Goal: Information Seeking & Learning: Learn about a topic

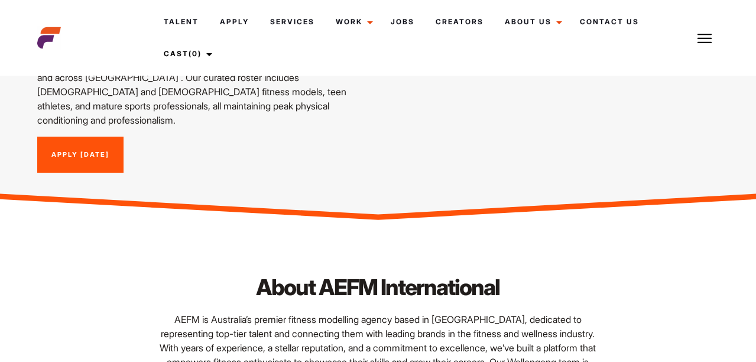
scroll to position [71, 0]
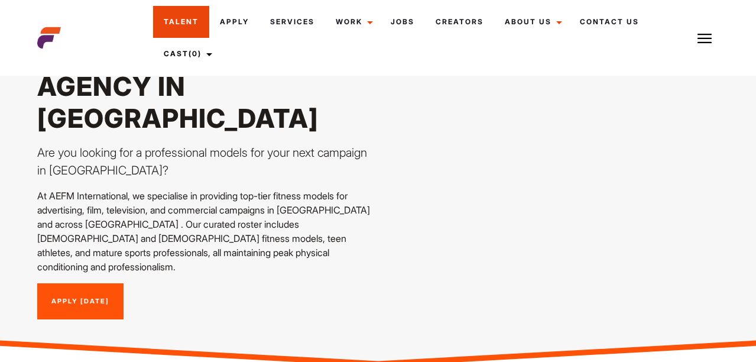
click at [173, 21] on link "Talent" at bounding box center [181, 22] width 56 height 32
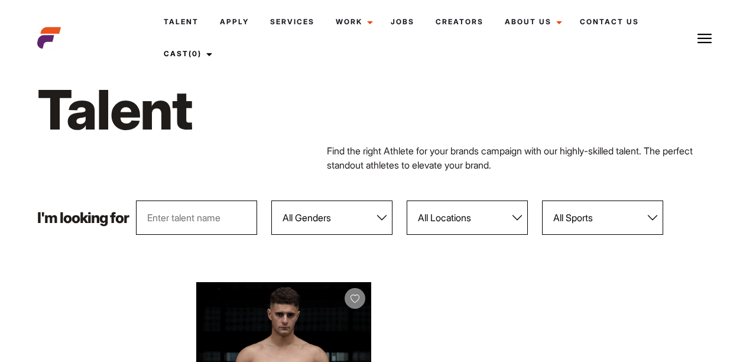
scroll to position [355, 0]
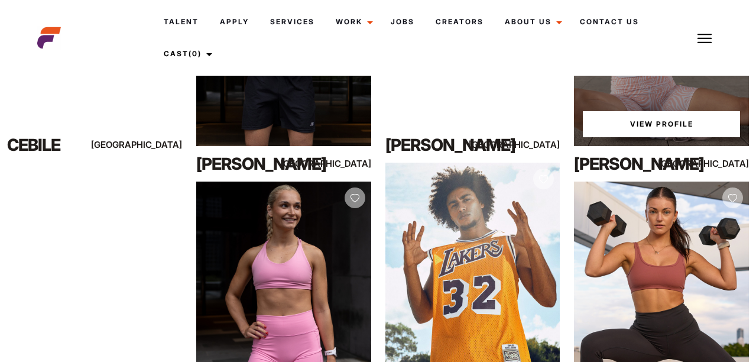
click at [617, 124] on div "View Profile" at bounding box center [661, 36] width 175 height 219
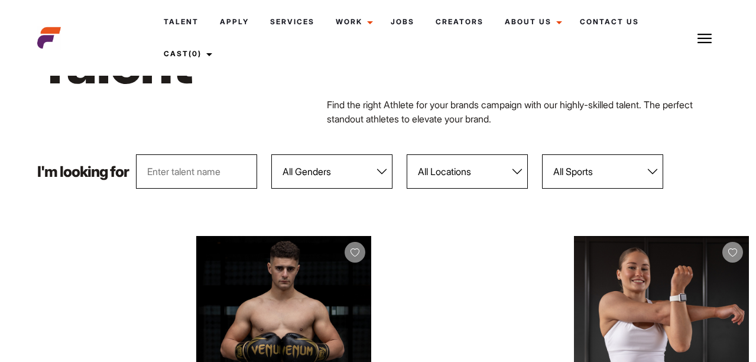
scroll to position [71, 0]
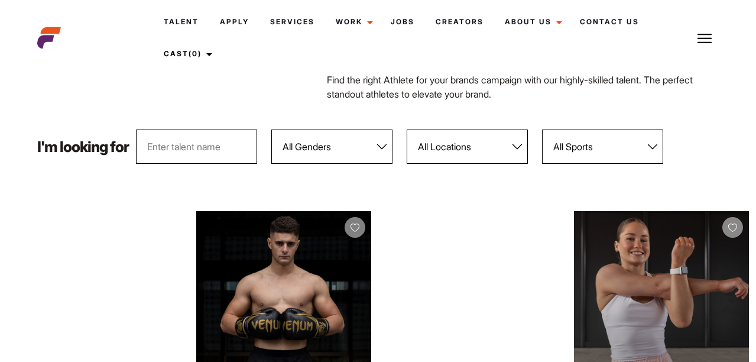
click at [606, 248] on div "View Profile" at bounding box center [661, 320] width 175 height 219
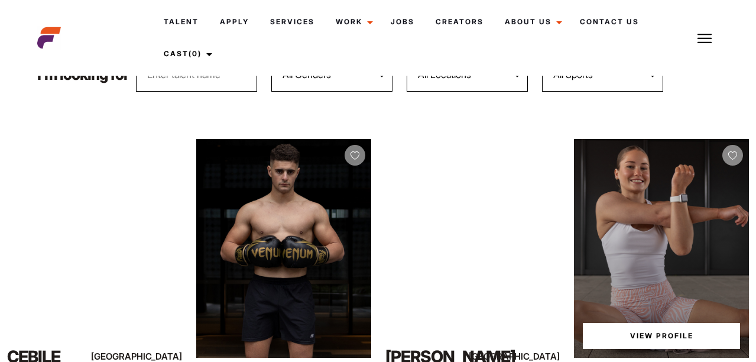
scroll to position [213, 0]
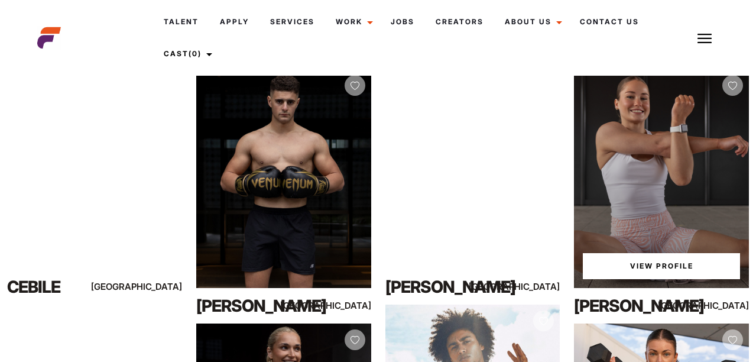
click at [656, 265] on link "View Profile" at bounding box center [661, 266] width 157 height 26
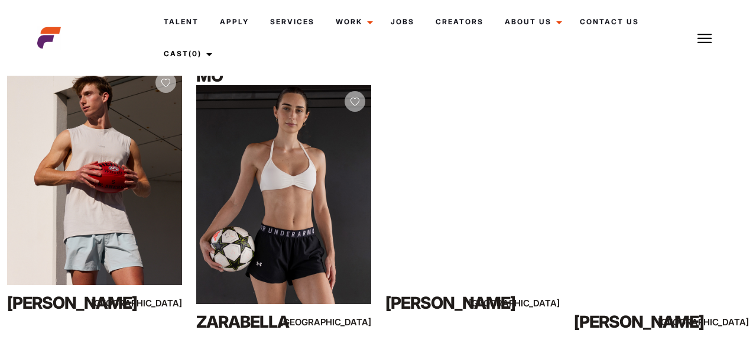
scroll to position [710, 0]
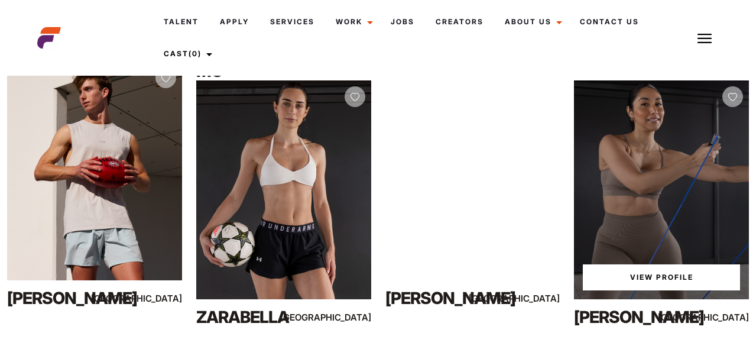
click at [625, 313] on div "Suzan Na" at bounding box center [626, 317] width 105 height 24
click at [661, 278] on link "View Profile" at bounding box center [661, 277] width 157 height 26
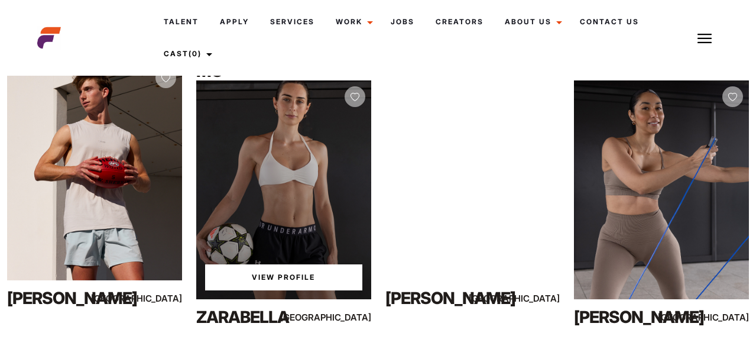
click at [255, 274] on link "View Profile" at bounding box center [283, 277] width 157 height 26
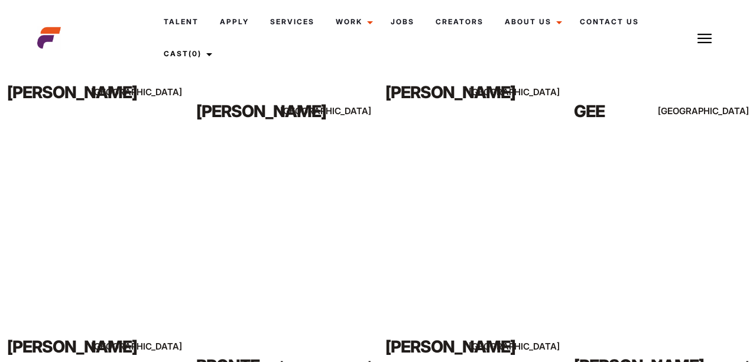
scroll to position [1364, 0]
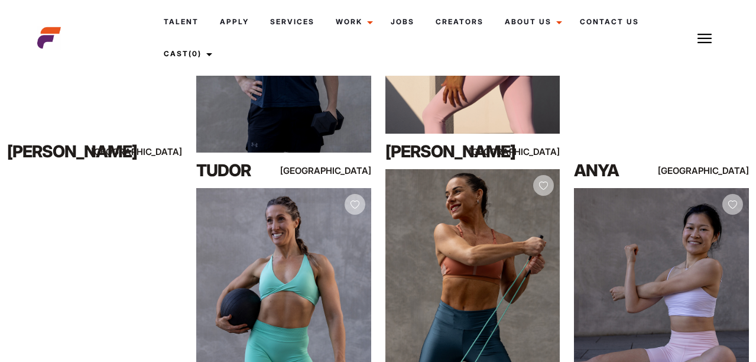
click at [700, 40] on img at bounding box center [705, 38] width 14 height 14
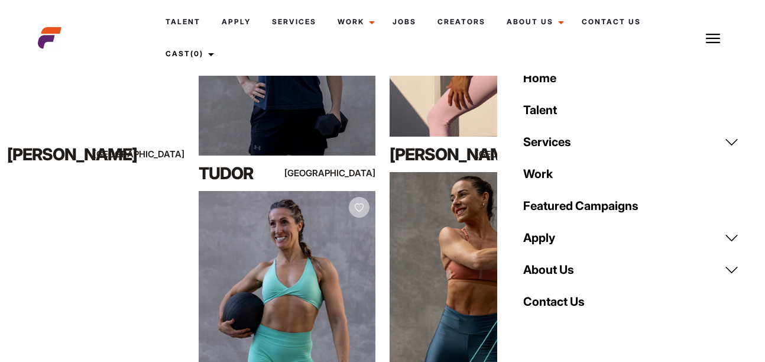
click at [706, 41] on img at bounding box center [713, 38] width 14 height 14
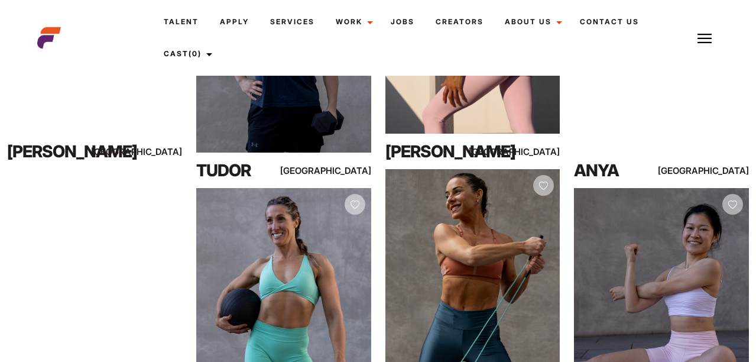
click at [706, 40] on img at bounding box center [705, 38] width 14 height 14
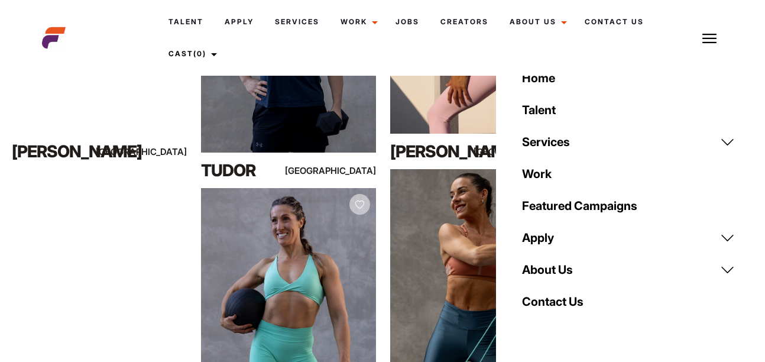
scroll to position [1376, 0]
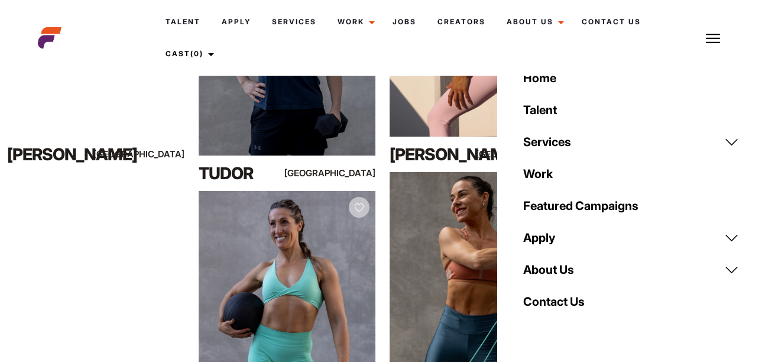
click at [710, 37] on img at bounding box center [713, 38] width 14 height 14
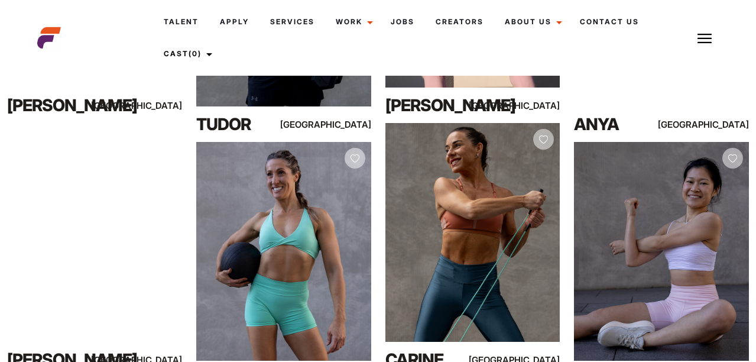
scroll to position [1435, 0]
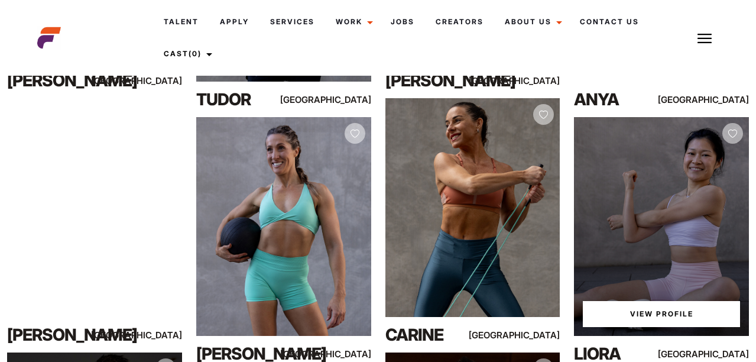
click at [688, 313] on link "View Profile" at bounding box center [661, 314] width 157 height 26
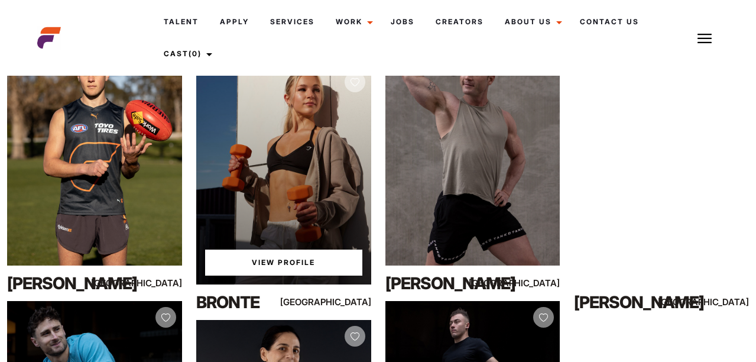
scroll to position [2003, 0]
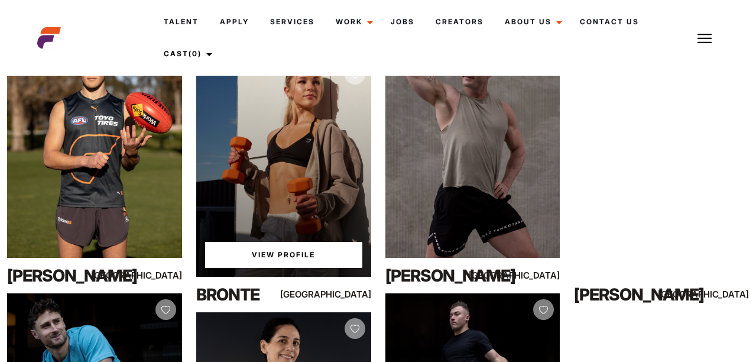
click at [267, 251] on link "View Profile" at bounding box center [283, 255] width 157 height 26
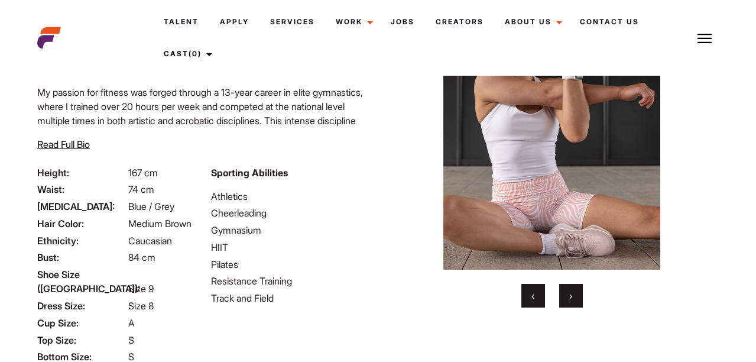
scroll to position [190, 0]
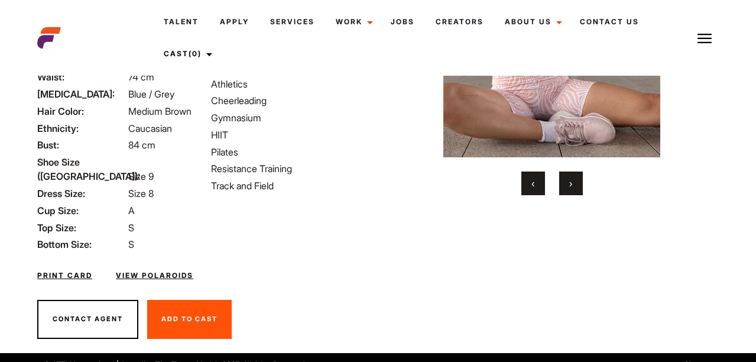
click at [571, 186] on span "›" at bounding box center [571, 183] width 3 height 12
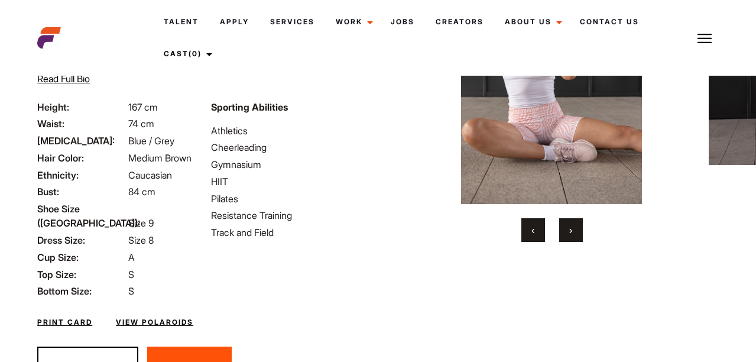
scroll to position [48, 0]
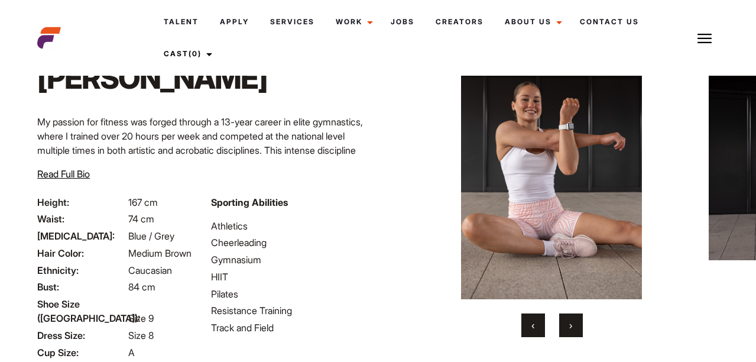
drag, startPoint x: 564, startPoint y: 210, endPoint x: 433, endPoint y: 202, distance: 130.3
click at [433, 202] on img at bounding box center [551, 163] width 291 height 271
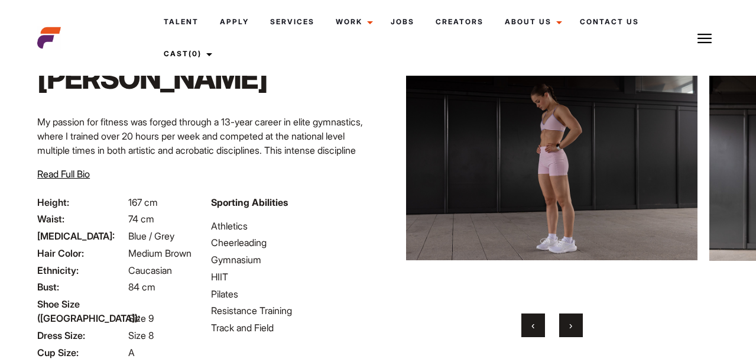
drag, startPoint x: 593, startPoint y: 178, endPoint x: 509, endPoint y: 176, distance: 84.0
click at [509, 176] on img at bounding box center [551, 163] width 291 height 271
click at [283, 152] on div "Home / Talent / Mia Ja Mia Ja My passion for fitness was forged through a 13-ye…" at bounding box center [378, 247] width 696 height 496
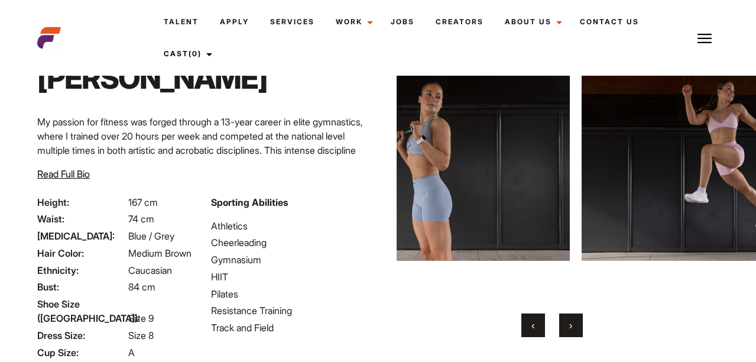
drag, startPoint x: 580, startPoint y: 194, endPoint x: 444, endPoint y: 180, distance: 137.3
click at [444, 180] on img at bounding box center [424, 163] width 291 height 271
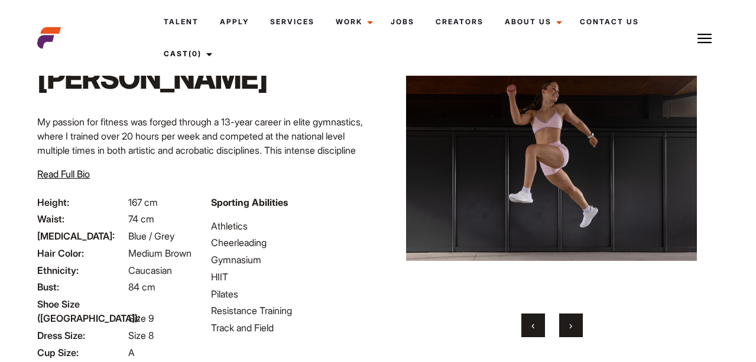
drag, startPoint x: 538, startPoint y: 172, endPoint x: 734, endPoint y: 167, distance: 196.4
click at [681, 164] on img at bounding box center [551, 163] width 291 height 271
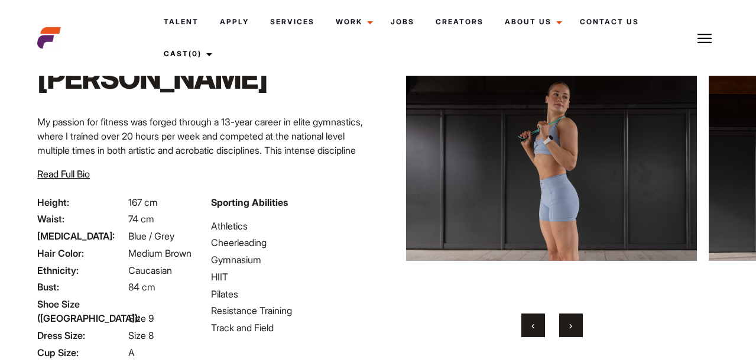
click at [570, 325] on span "›" at bounding box center [571, 325] width 3 height 12
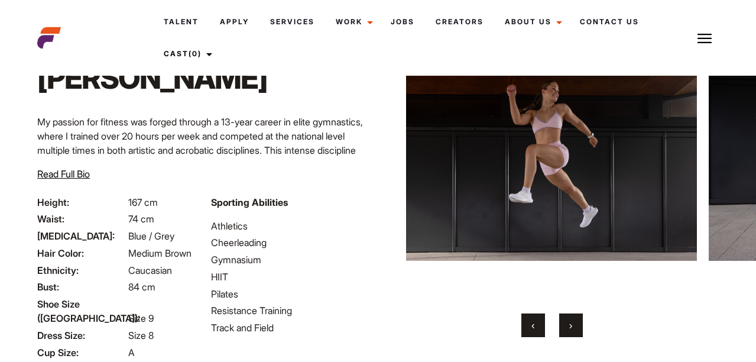
click at [570, 325] on span "›" at bounding box center [571, 325] width 3 height 12
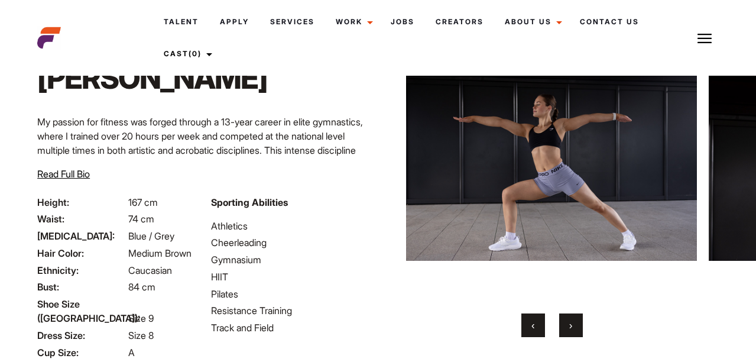
click at [570, 325] on span "›" at bounding box center [571, 325] width 3 height 12
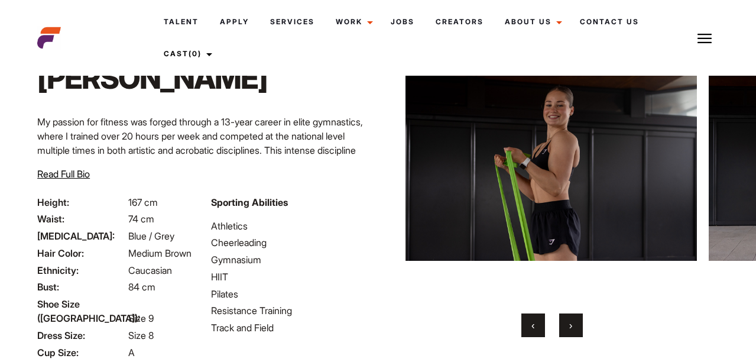
click at [570, 325] on span "›" at bounding box center [571, 325] width 3 height 12
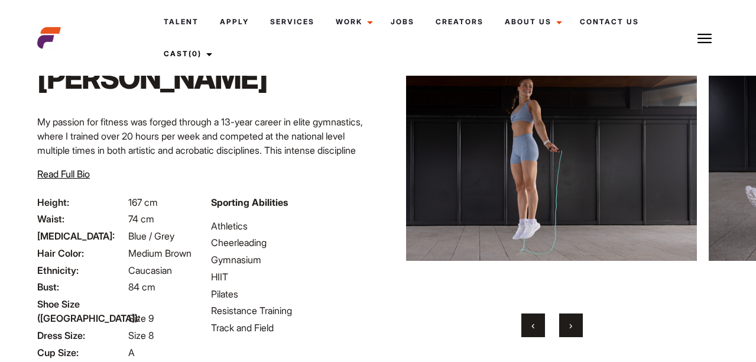
click at [570, 325] on span "›" at bounding box center [571, 325] width 3 height 12
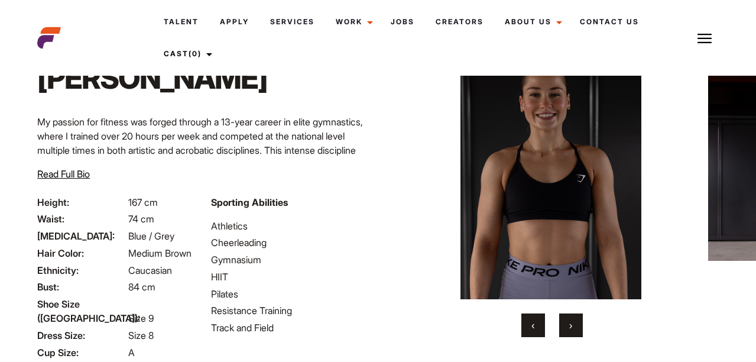
click at [570, 325] on span "›" at bounding box center [571, 325] width 3 height 12
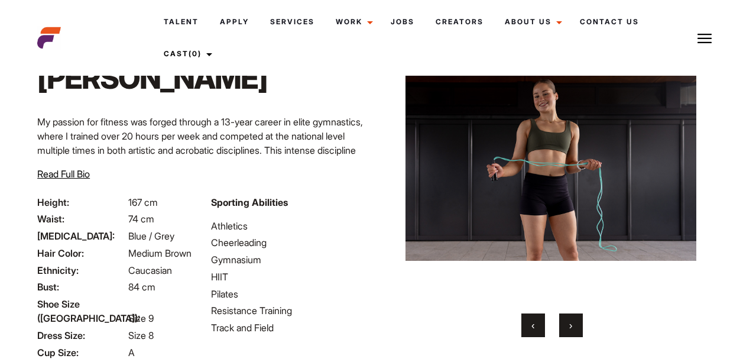
click at [570, 325] on span "›" at bounding box center [571, 325] width 3 height 12
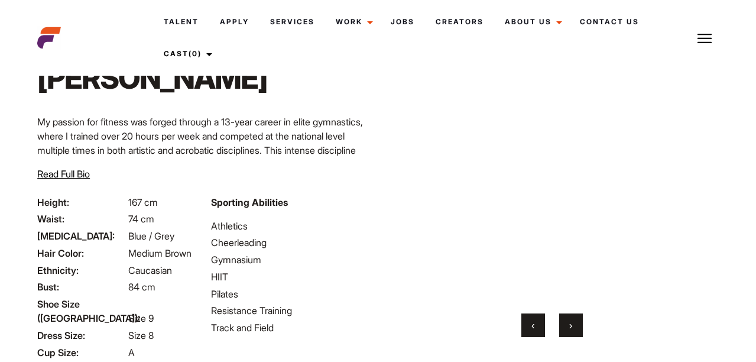
click at [570, 325] on span "›" at bounding box center [571, 325] width 3 height 12
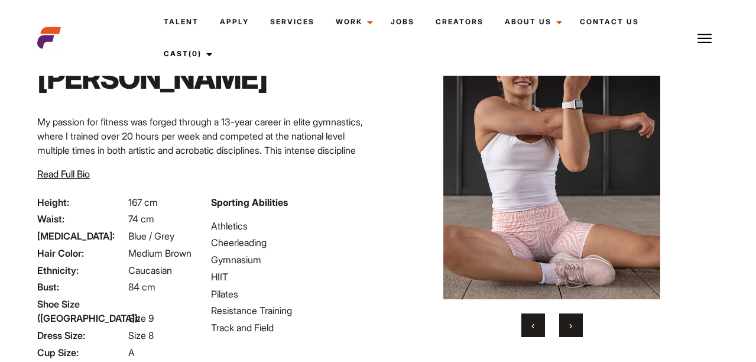
click at [570, 325] on span "›" at bounding box center [571, 325] width 3 height 12
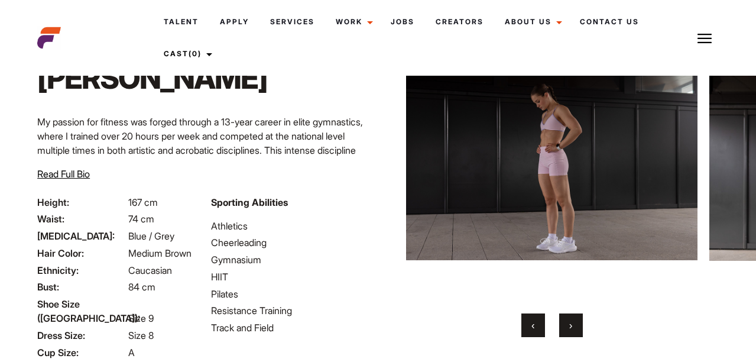
click at [570, 325] on span "›" at bounding box center [571, 325] width 3 height 12
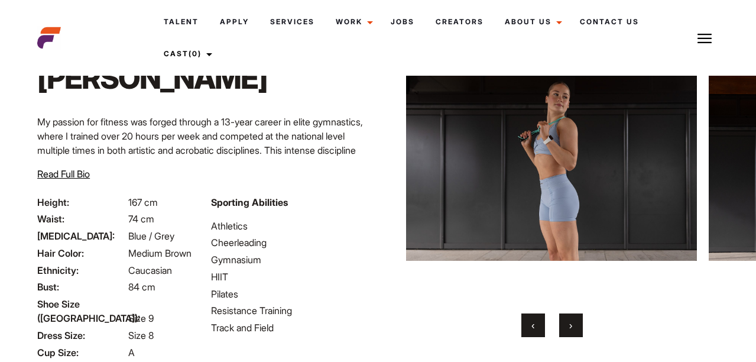
click at [570, 325] on span "›" at bounding box center [571, 325] width 3 height 12
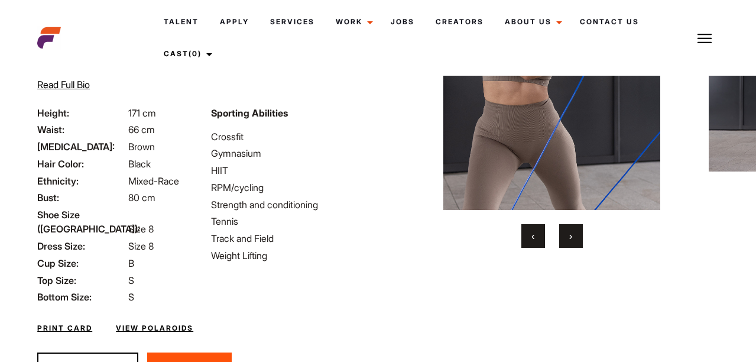
scroll to position [142, 0]
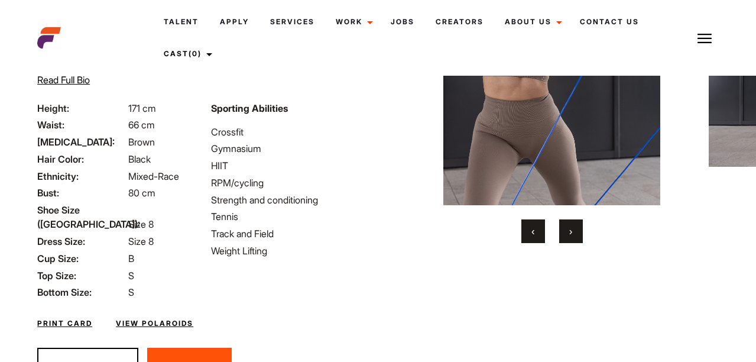
click at [567, 231] on button "›" at bounding box center [571, 231] width 24 height 24
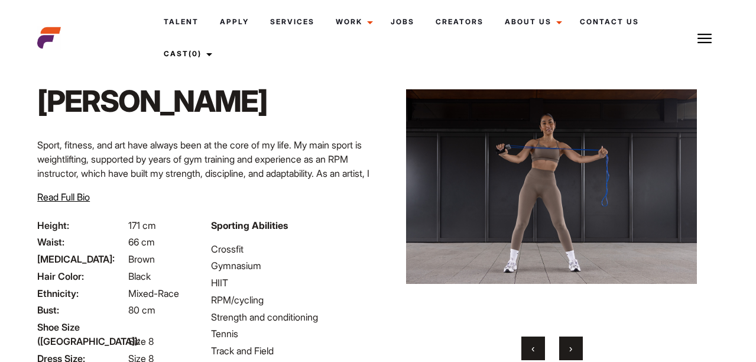
scroll to position [0, 0]
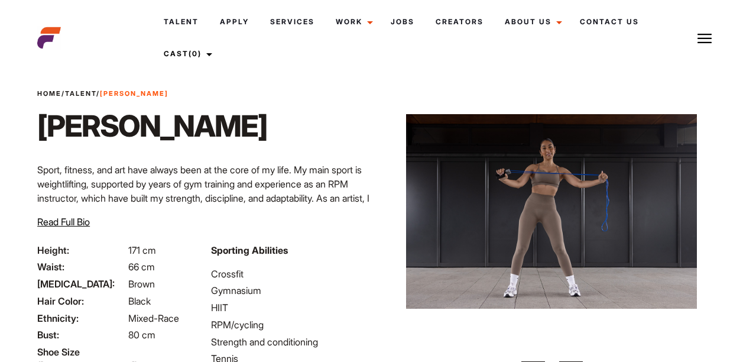
drag, startPoint x: 589, startPoint y: 243, endPoint x: 433, endPoint y: 242, distance: 155.5
click at [413, 246] on img at bounding box center [551, 211] width 291 height 271
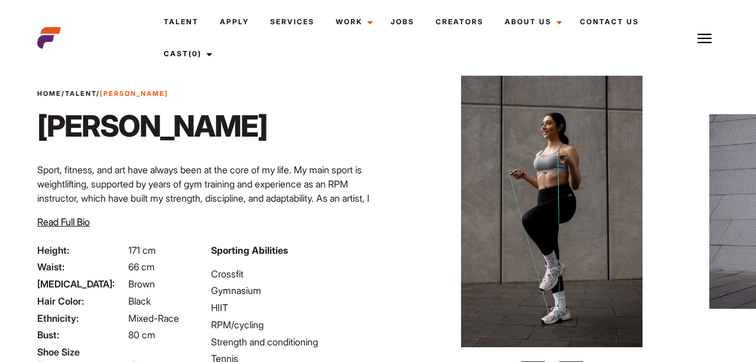
click at [497, 191] on img at bounding box center [551, 211] width 291 height 271
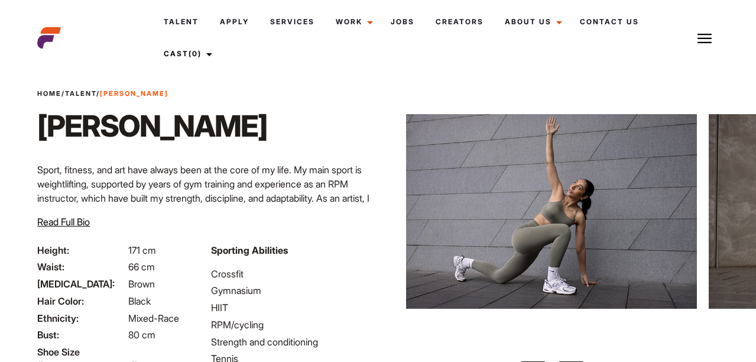
click at [564, 196] on img at bounding box center [551, 211] width 291 height 271
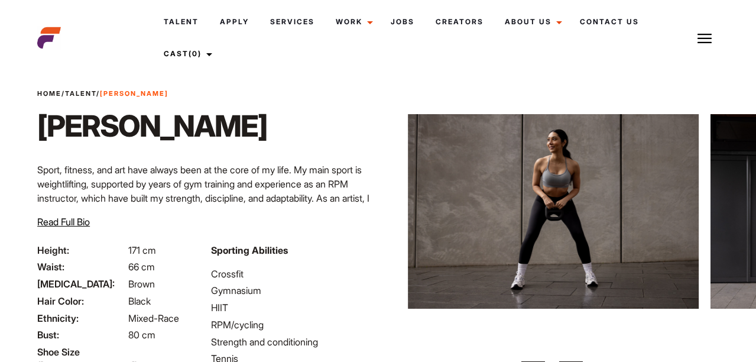
click at [506, 208] on img at bounding box center [553, 211] width 291 height 271
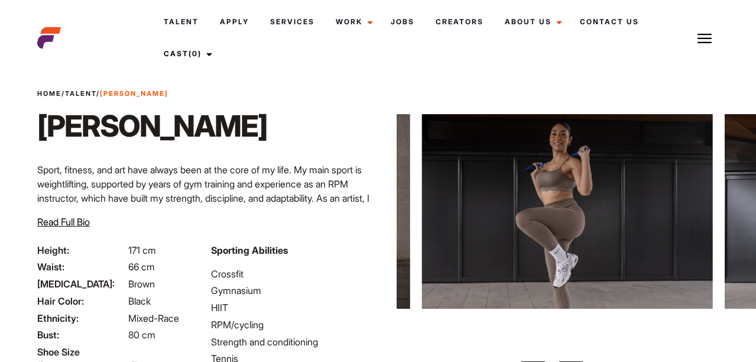
drag, startPoint x: 580, startPoint y: 211, endPoint x: 458, endPoint y: 196, distance: 122.7
click at [457, 196] on img at bounding box center [567, 211] width 291 height 271
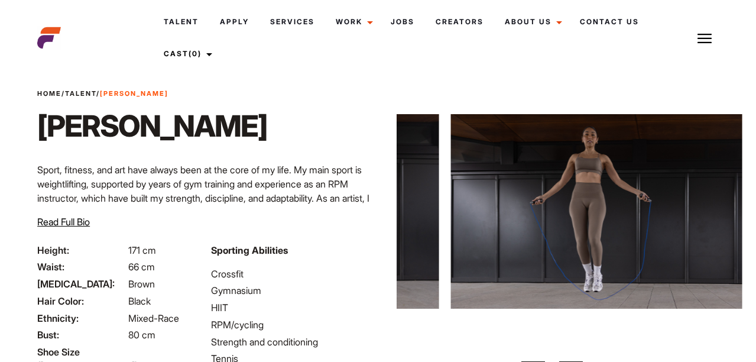
drag, startPoint x: 656, startPoint y: 254, endPoint x: 551, endPoint y: 225, distance: 108.8
click at [492, 219] on img at bounding box center [596, 211] width 291 height 271
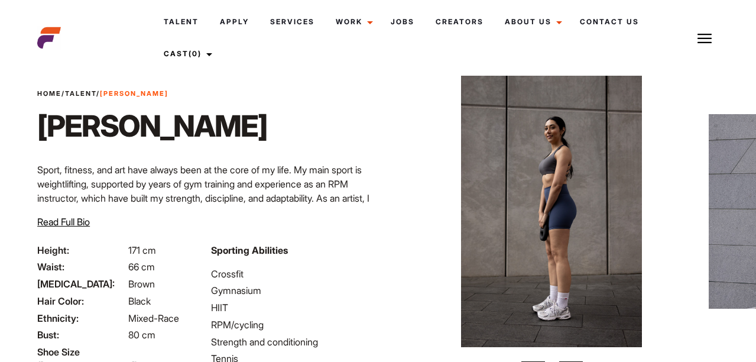
drag, startPoint x: 527, startPoint y: 233, endPoint x: 409, endPoint y: 197, distance: 123.1
click at [390, 199] on div "Home / Talent / Suzan Na Suzan Na ‹ ›" at bounding box center [552, 295] width 348 height 496
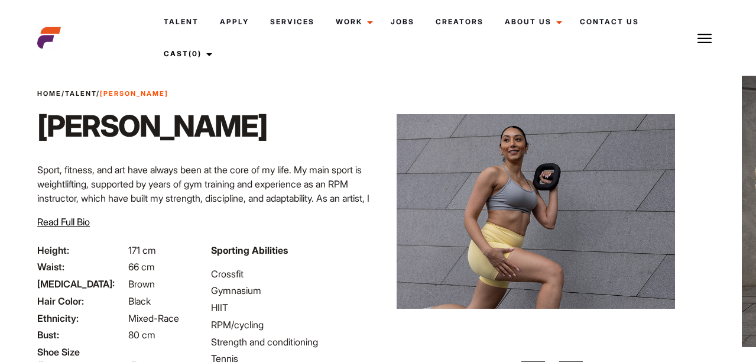
drag, startPoint x: 544, startPoint y: 206, endPoint x: 521, endPoint y: 214, distance: 24.5
click at [536, 206] on img at bounding box center [529, 211] width 291 height 271
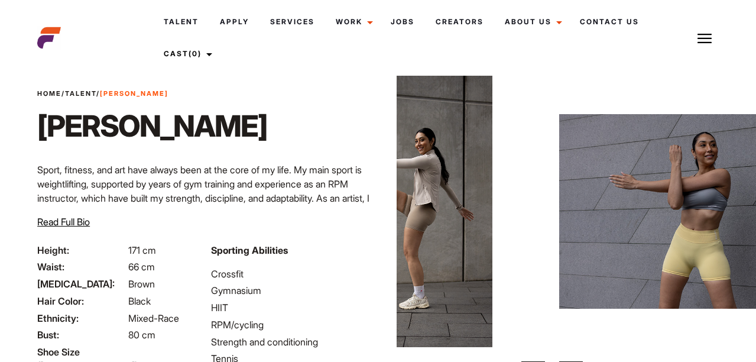
drag, startPoint x: 531, startPoint y: 210, endPoint x: 364, endPoint y: 169, distance: 172.3
click at [368, 171] on div "Home / Talent / Suzan Na Suzan Na Sport, fitness, and art have always been at t…" at bounding box center [378, 295] width 696 height 496
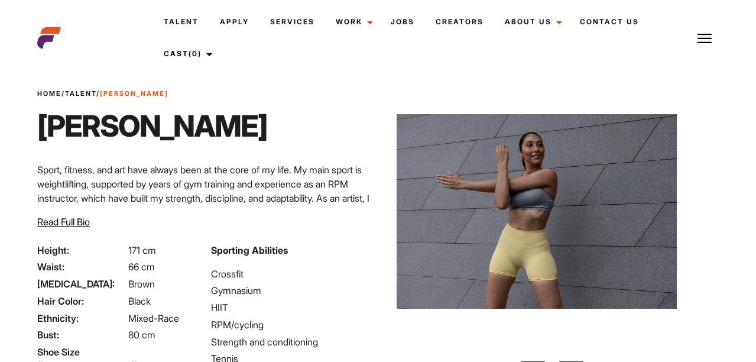
drag, startPoint x: 564, startPoint y: 215, endPoint x: 450, endPoint y: 205, distance: 113.9
click at [464, 206] on img at bounding box center [531, 211] width 291 height 271
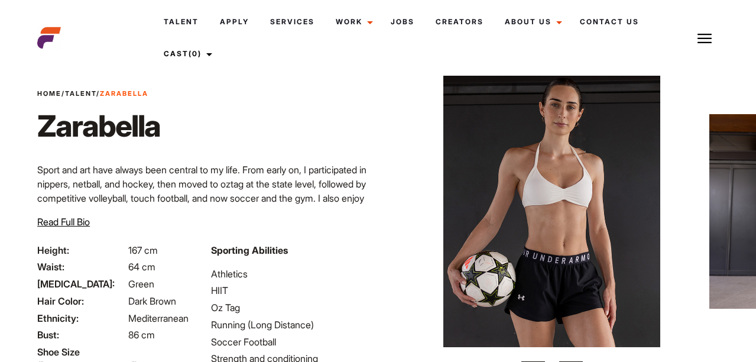
drag, startPoint x: 517, startPoint y: 231, endPoint x: 379, endPoint y: 211, distance: 139.8
click at [407, 220] on img at bounding box center [552, 211] width 291 height 271
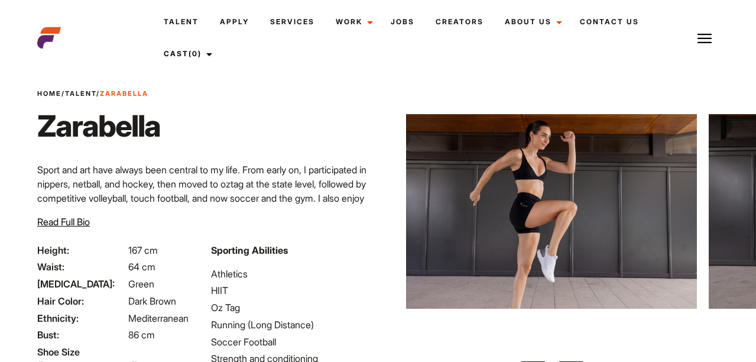
click at [368, 231] on div "Home / Talent / [PERSON_NAME] Sport and art have always been central to my life…" at bounding box center [204, 166] width 348 height 154
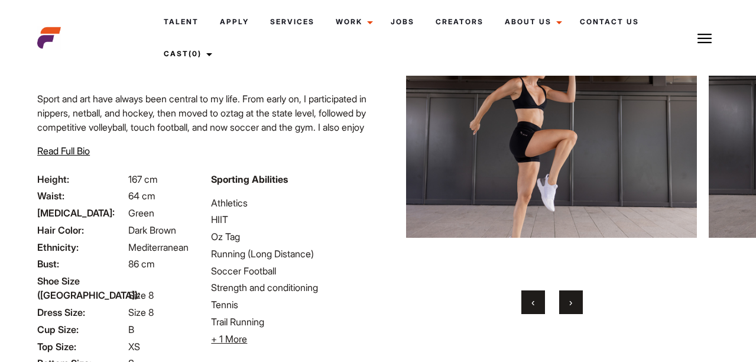
click at [578, 306] on button "›" at bounding box center [571, 302] width 24 height 24
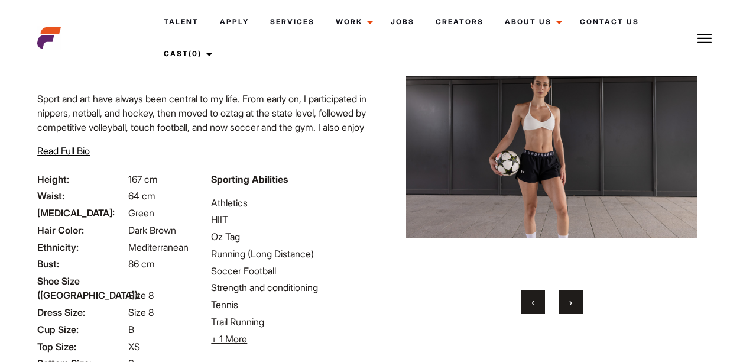
click at [576, 307] on button "›" at bounding box center [571, 302] width 24 height 24
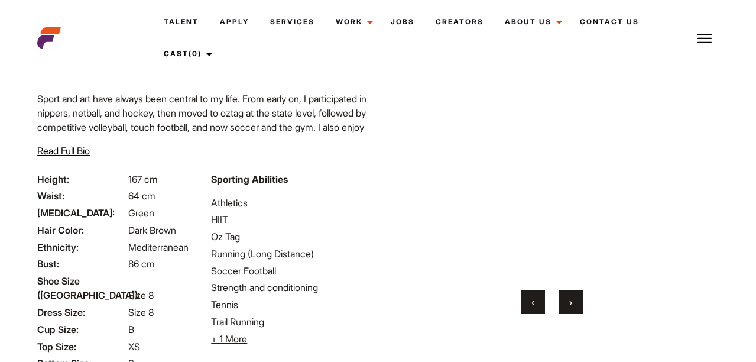
click at [575, 307] on button "›" at bounding box center [571, 302] width 24 height 24
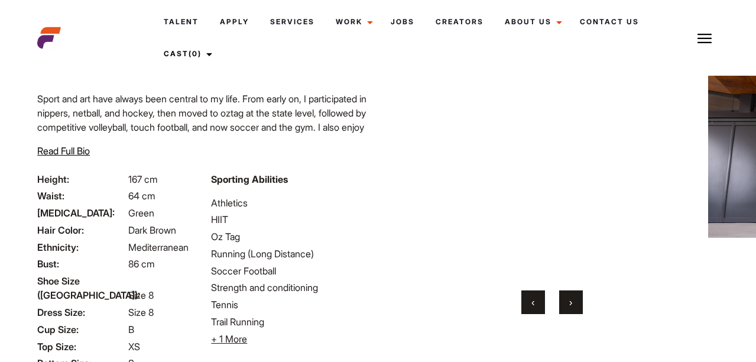
click at [575, 307] on button "›" at bounding box center [571, 302] width 24 height 24
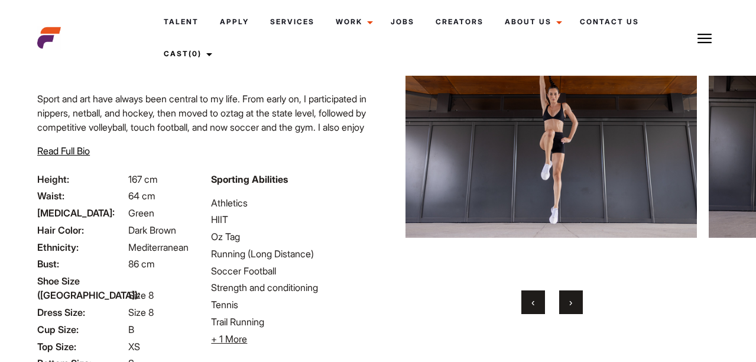
click at [575, 307] on button "›" at bounding box center [571, 302] width 24 height 24
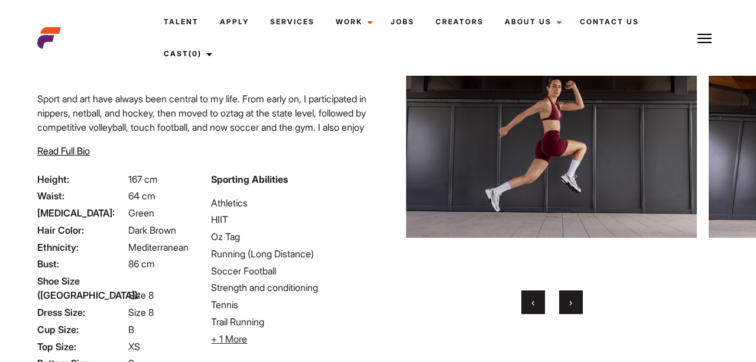
click at [575, 307] on button "›" at bounding box center [571, 302] width 24 height 24
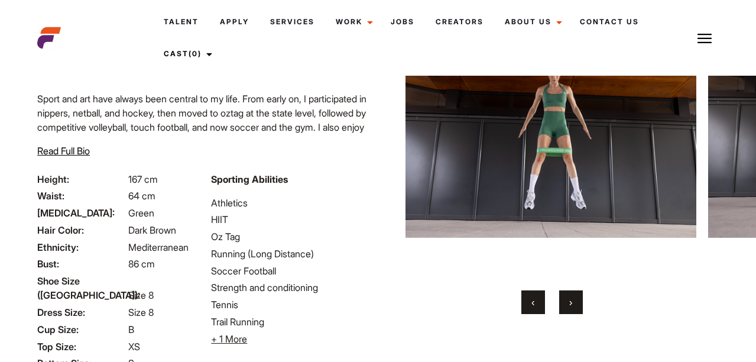
click at [575, 307] on button "›" at bounding box center [571, 302] width 24 height 24
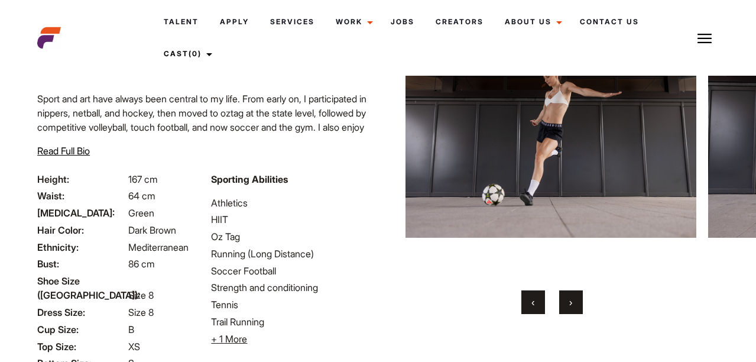
click at [575, 307] on button "›" at bounding box center [571, 302] width 24 height 24
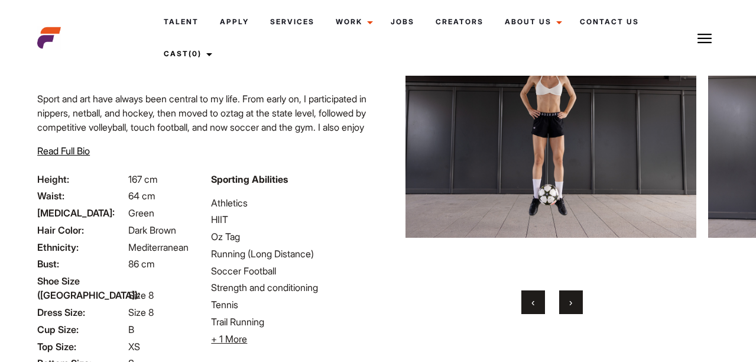
click at [575, 307] on button "›" at bounding box center [571, 302] width 24 height 24
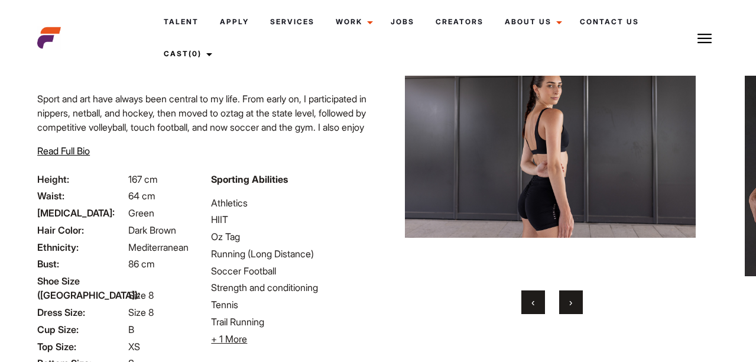
click at [575, 307] on button "›" at bounding box center [571, 302] width 24 height 24
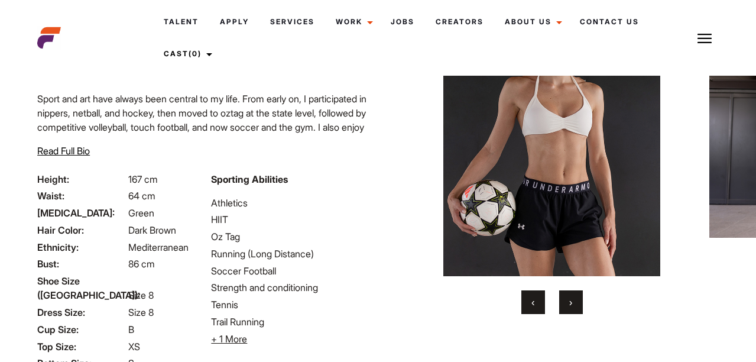
click at [536, 308] on button "‹" at bounding box center [534, 302] width 24 height 24
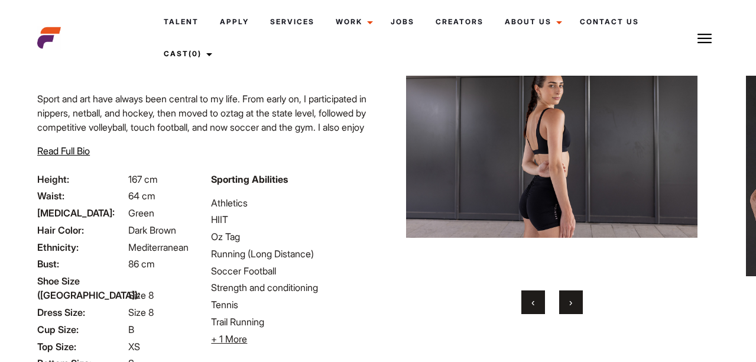
click at [571, 306] on span "›" at bounding box center [571, 302] width 3 height 12
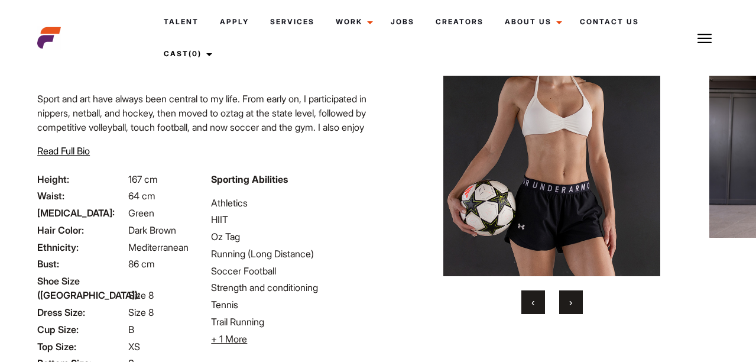
click at [574, 300] on button "›" at bounding box center [571, 302] width 24 height 24
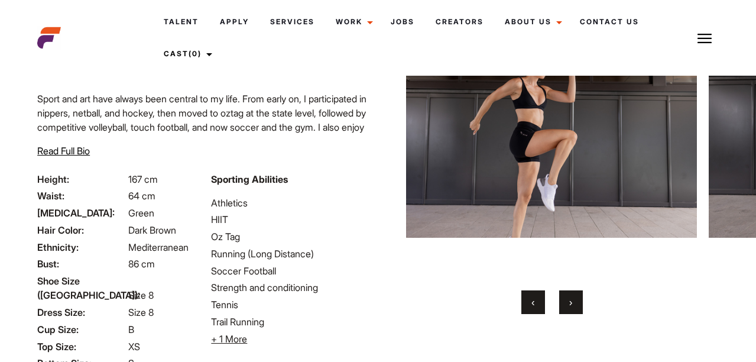
click at [574, 300] on button "›" at bounding box center [571, 302] width 24 height 24
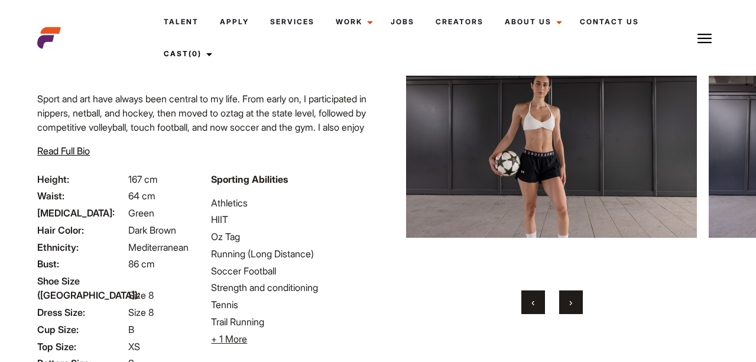
click at [579, 294] on button "›" at bounding box center [571, 302] width 24 height 24
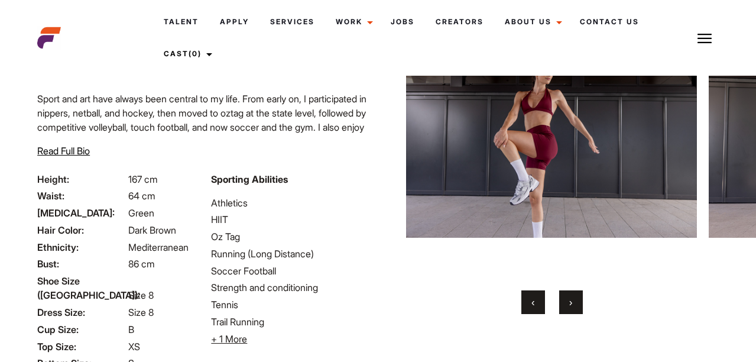
click at [579, 294] on button "›" at bounding box center [571, 302] width 24 height 24
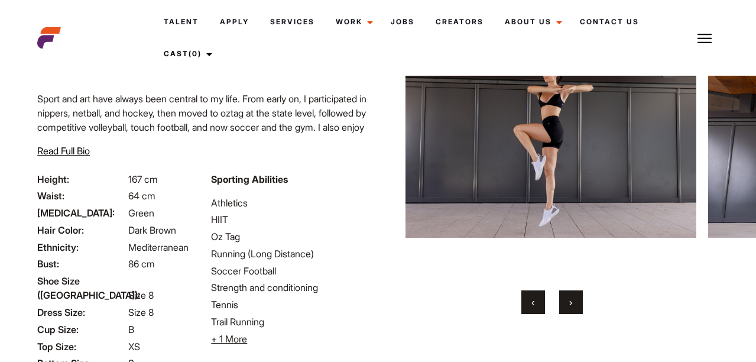
click at [579, 294] on button "›" at bounding box center [571, 302] width 24 height 24
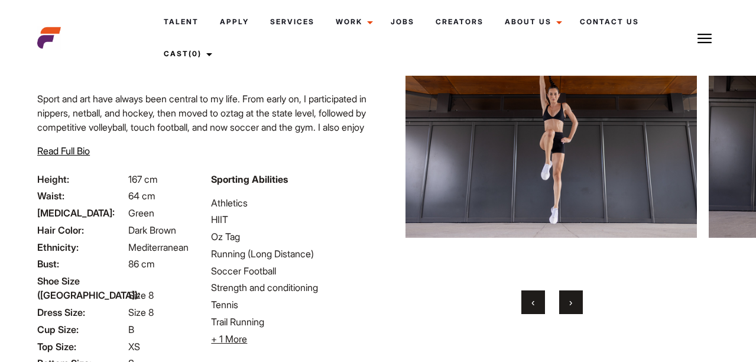
click at [539, 302] on button "‹" at bounding box center [534, 302] width 24 height 24
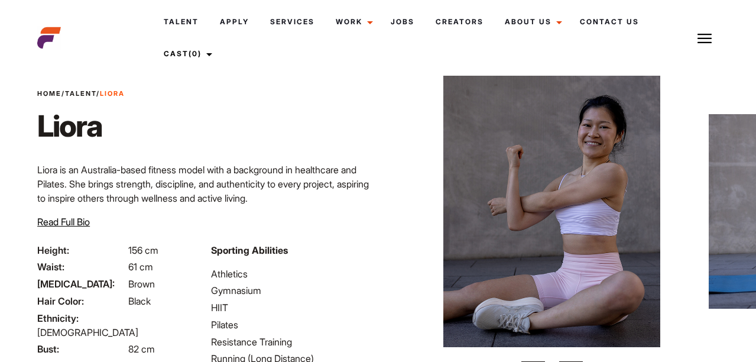
click at [366, 105] on div "Home / Talent / [PERSON_NAME] [PERSON_NAME] Liora is an [DEMOGRAPHIC_DATA] fitn…" at bounding box center [204, 166] width 348 height 154
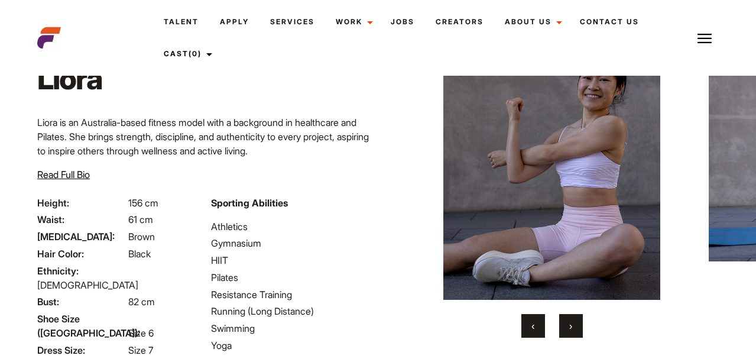
scroll to position [24, 0]
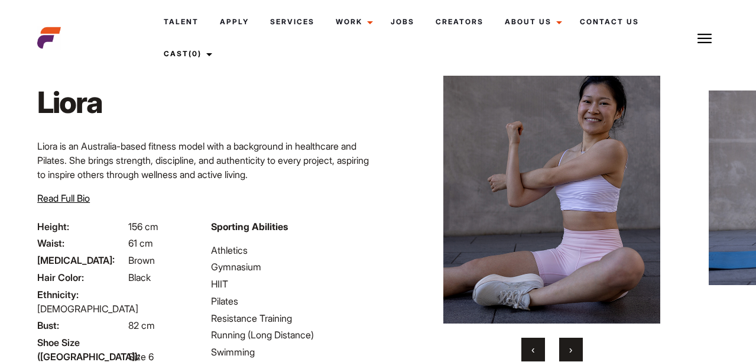
click at [573, 344] on button "›" at bounding box center [571, 350] width 24 height 24
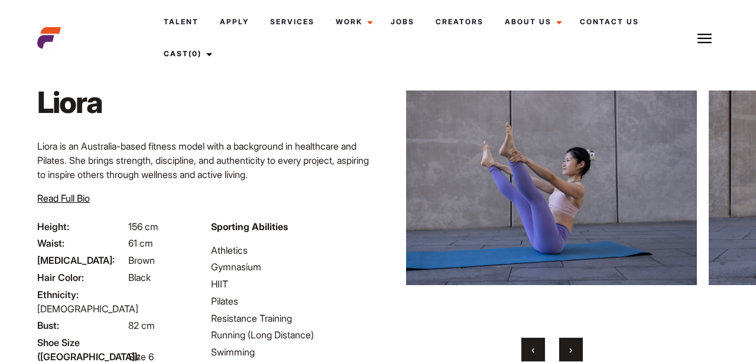
click at [572, 344] on span "›" at bounding box center [571, 350] width 3 height 12
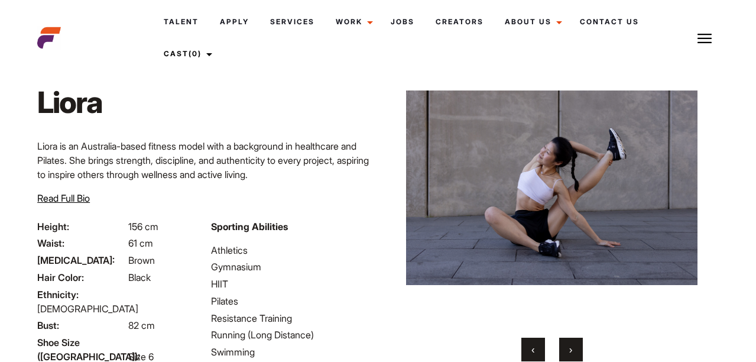
click at [572, 344] on span "›" at bounding box center [571, 350] width 3 height 12
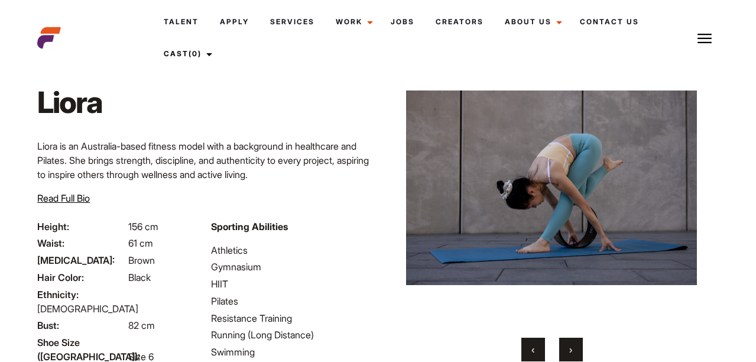
click at [571, 336] on div at bounding box center [551, 206] width 291 height 309
click at [572, 341] on button "›" at bounding box center [571, 350] width 24 height 24
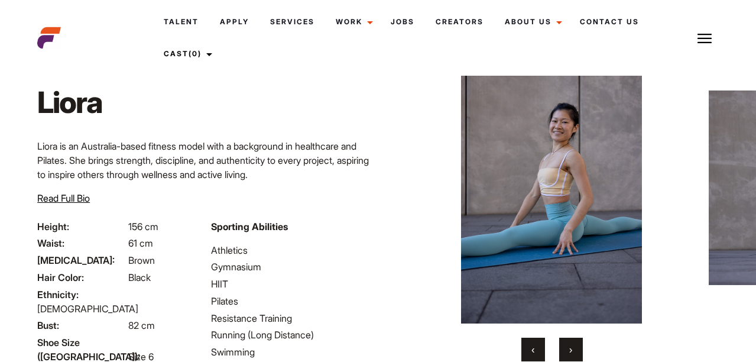
drag, startPoint x: 570, startPoint y: 339, endPoint x: 567, endPoint y: 350, distance: 10.7
click at [567, 350] on button "›" at bounding box center [571, 350] width 24 height 24
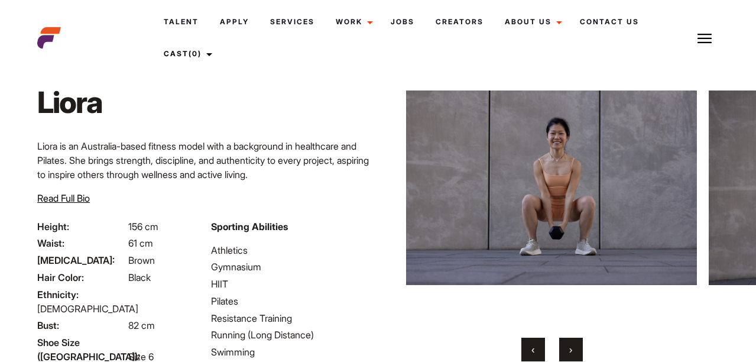
click at [570, 348] on span "›" at bounding box center [571, 350] width 3 height 12
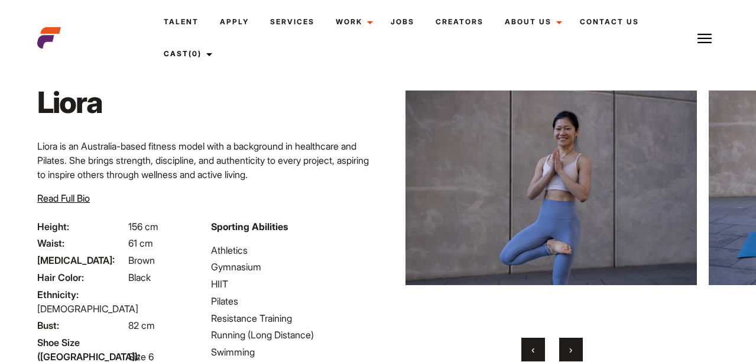
click at [570, 348] on span "›" at bounding box center [571, 350] width 3 height 12
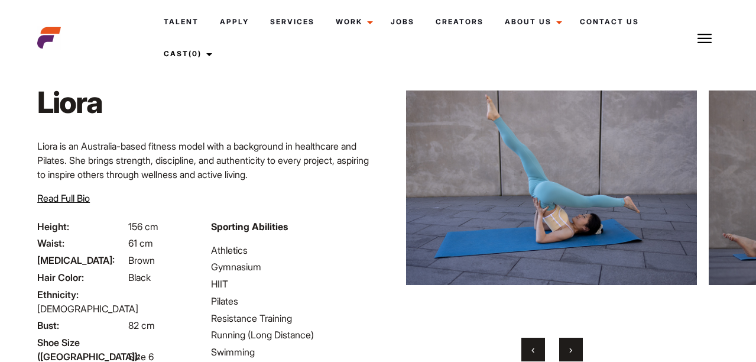
click at [570, 348] on span "›" at bounding box center [571, 350] width 3 height 12
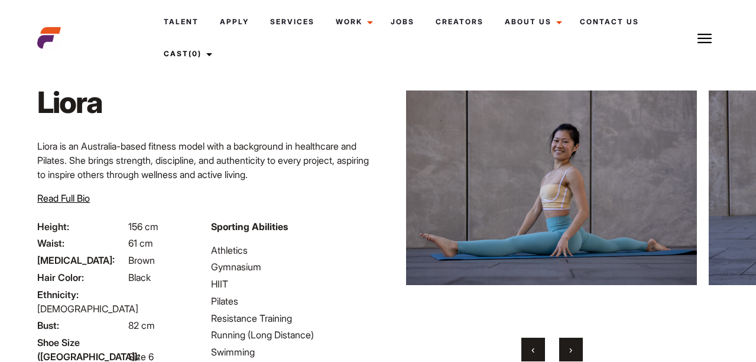
click at [570, 348] on span "›" at bounding box center [571, 350] width 3 height 12
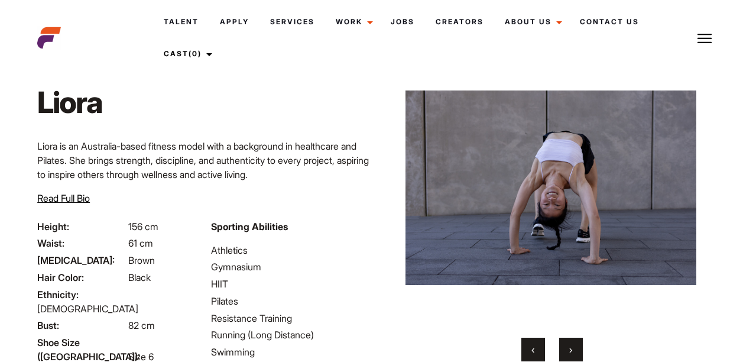
click at [570, 348] on span "›" at bounding box center [571, 350] width 3 height 12
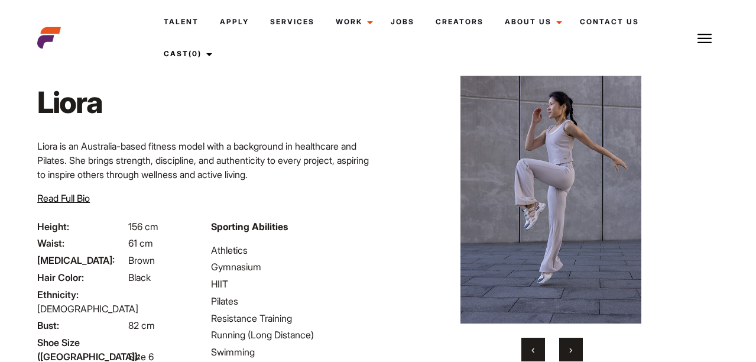
click at [570, 348] on span "›" at bounding box center [571, 350] width 3 height 12
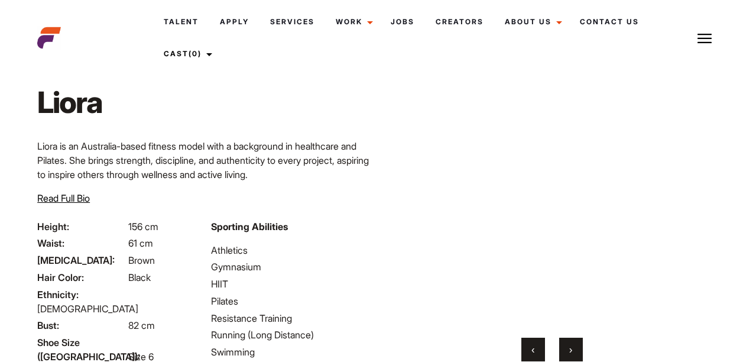
click at [570, 348] on span "›" at bounding box center [571, 350] width 3 height 12
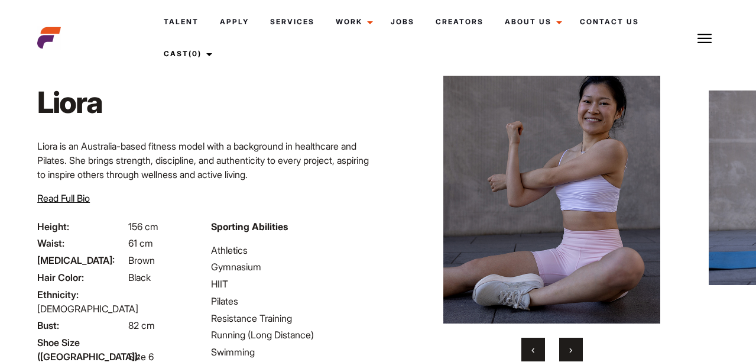
click at [570, 348] on span "›" at bounding box center [571, 350] width 3 height 12
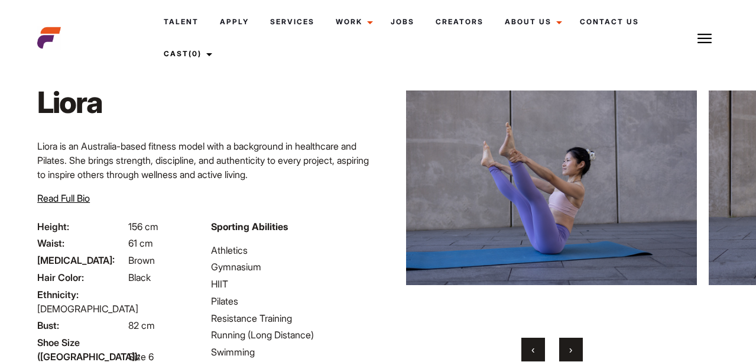
click at [562, 347] on button "›" at bounding box center [571, 350] width 24 height 24
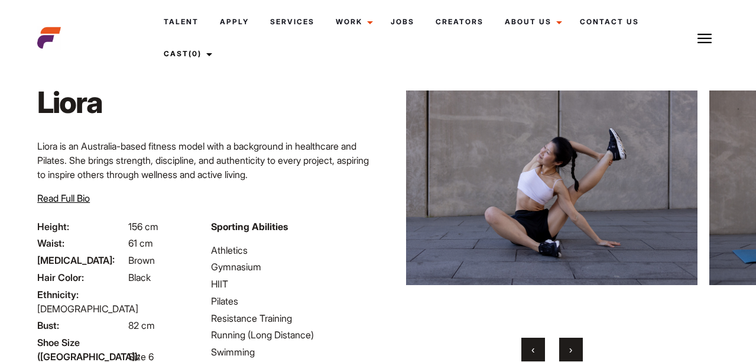
click at [562, 347] on button "›" at bounding box center [571, 350] width 24 height 24
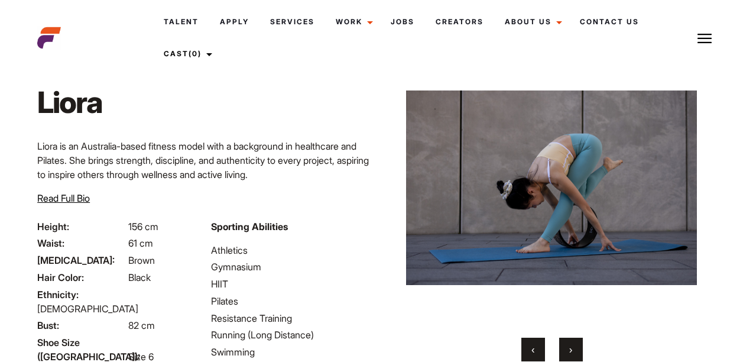
click at [562, 347] on button "›" at bounding box center [571, 350] width 24 height 24
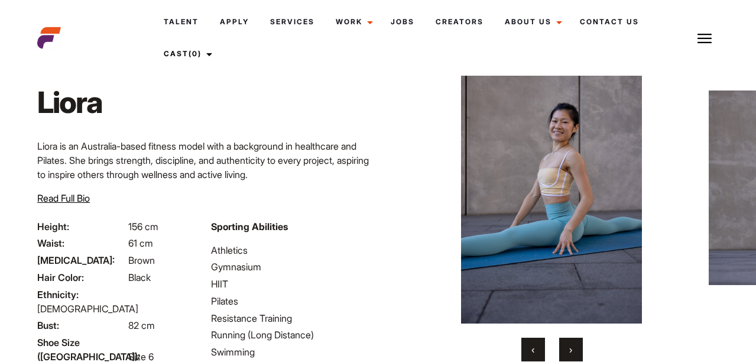
click at [570, 348] on span "›" at bounding box center [571, 350] width 3 height 12
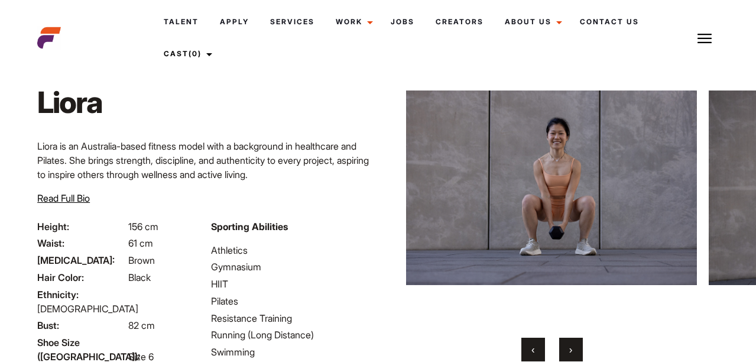
click at [570, 348] on span "›" at bounding box center [571, 350] width 3 height 12
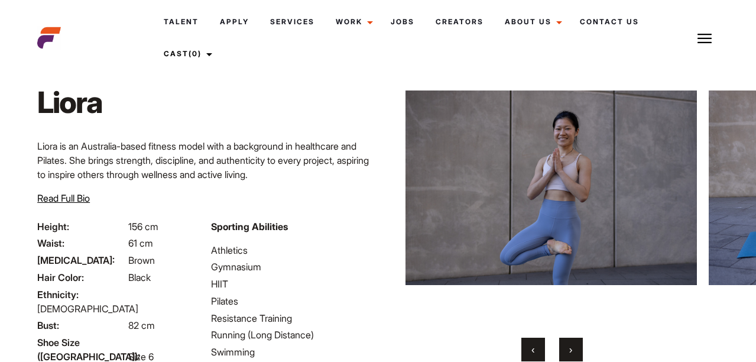
click at [570, 348] on span "›" at bounding box center [571, 350] width 3 height 12
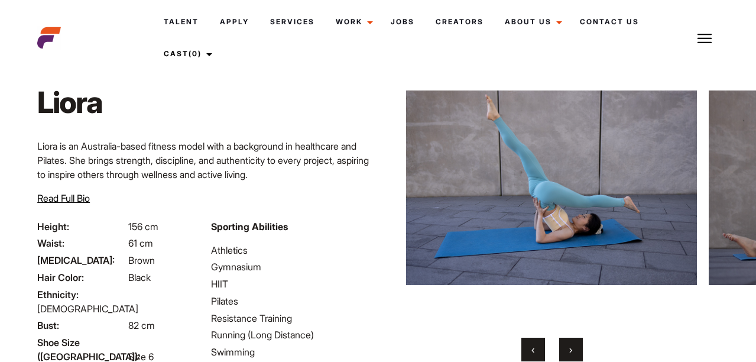
click at [569, 348] on button "›" at bounding box center [571, 350] width 24 height 24
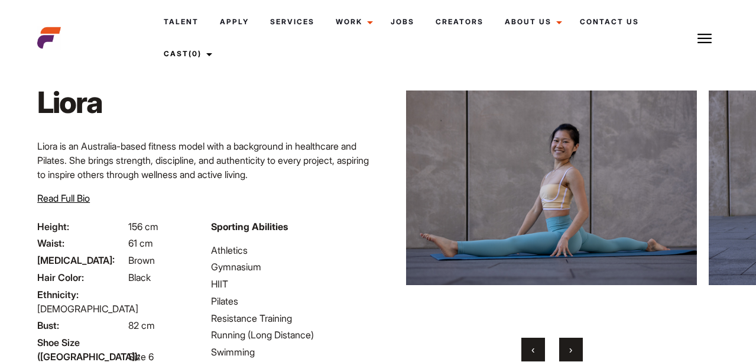
click at [538, 345] on button "‹" at bounding box center [534, 350] width 24 height 24
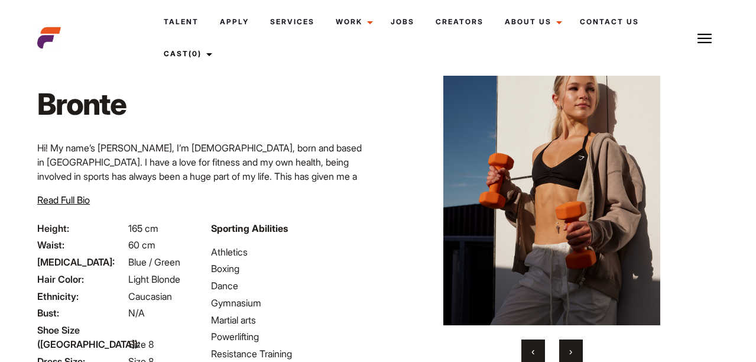
scroll to position [24, 0]
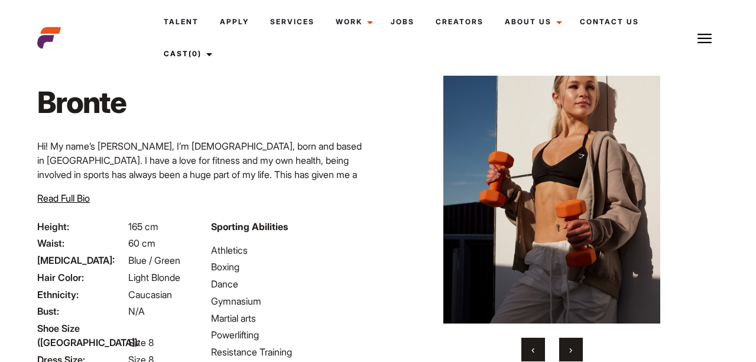
click at [577, 348] on button "›" at bounding box center [571, 350] width 24 height 24
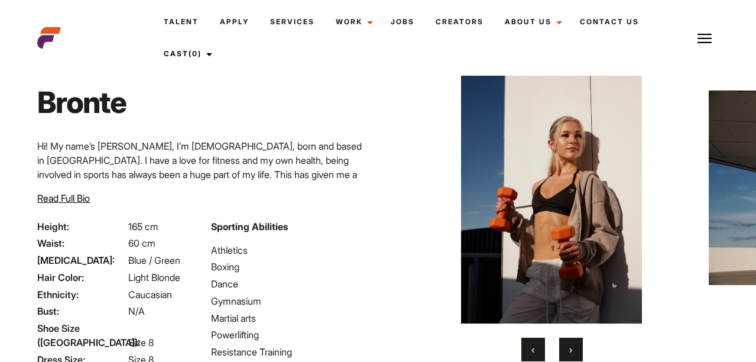
click at [577, 348] on button "›" at bounding box center [571, 350] width 24 height 24
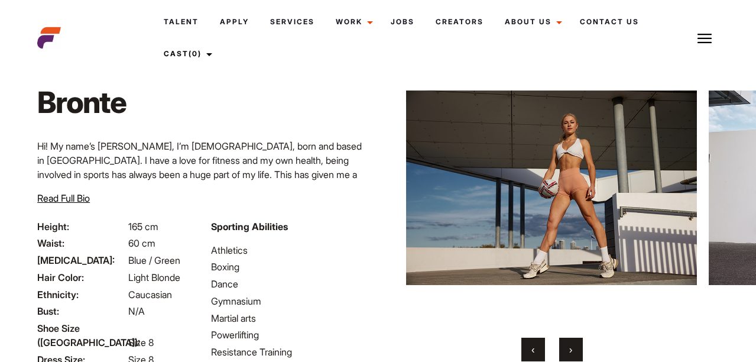
click at [568, 347] on button "›" at bounding box center [571, 350] width 24 height 24
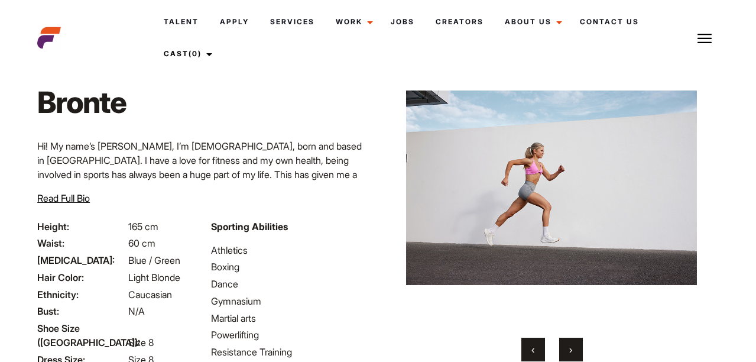
click at [568, 347] on button "›" at bounding box center [571, 350] width 24 height 24
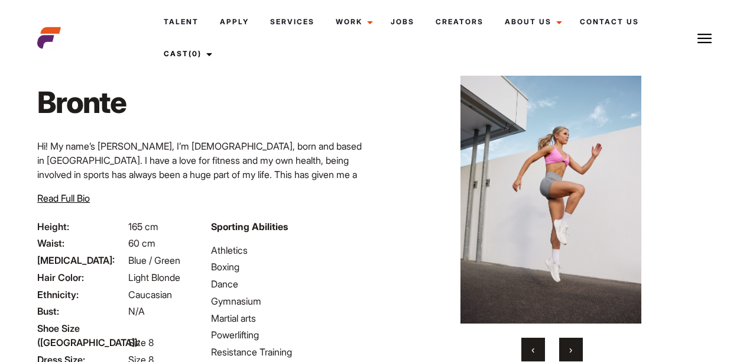
click at [568, 347] on button "›" at bounding box center [571, 350] width 24 height 24
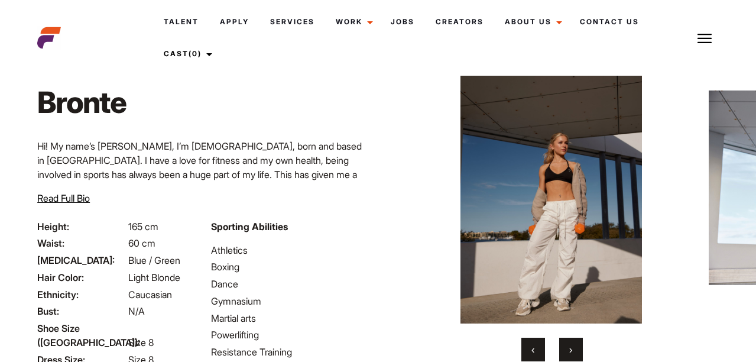
click at [577, 350] on button "›" at bounding box center [571, 350] width 24 height 24
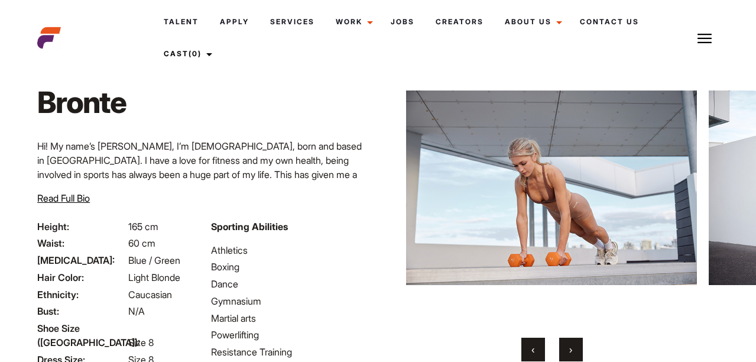
click at [567, 341] on button "›" at bounding box center [571, 350] width 24 height 24
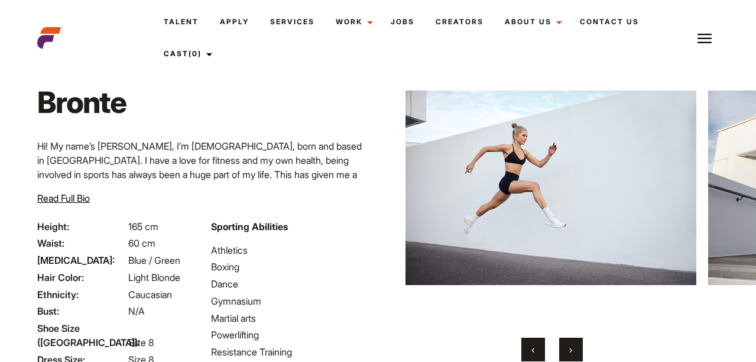
click at [567, 341] on button "›" at bounding box center [571, 350] width 24 height 24
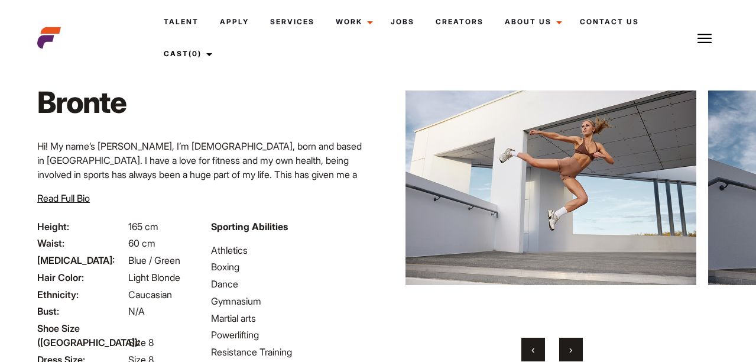
click at [567, 341] on button "›" at bounding box center [571, 350] width 24 height 24
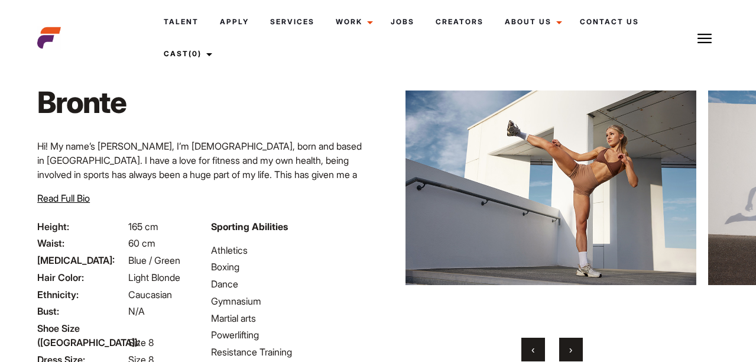
click at [571, 339] on button "›" at bounding box center [571, 350] width 24 height 24
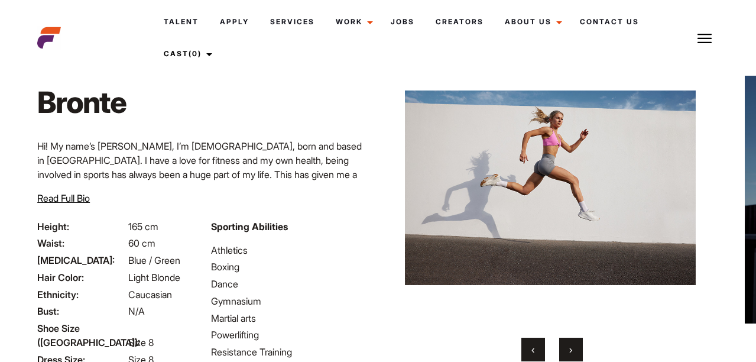
click at [571, 339] on button "›" at bounding box center [571, 350] width 24 height 24
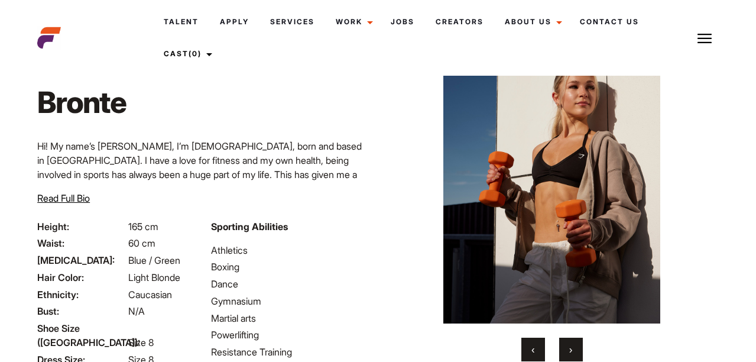
click at [535, 344] on button "‹" at bounding box center [534, 350] width 24 height 24
